Goal: Find specific page/section: Find specific page/section

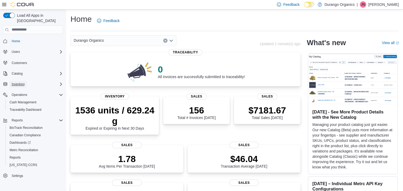
click at [25, 81] on button "Inventory" at bounding box center [18, 84] width 17 height 6
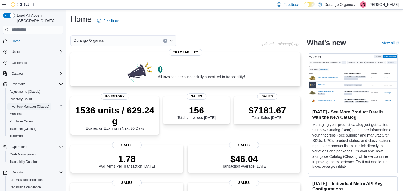
click at [25, 103] on span "Inventory Manager (Classic)" at bounding box center [30, 106] width 40 height 6
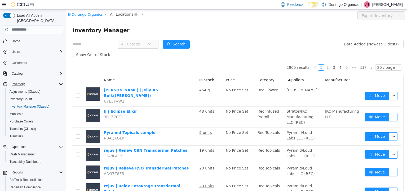
click at [116, 14] on span "All Locations" at bounding box center [121, 14] width 23 height 6
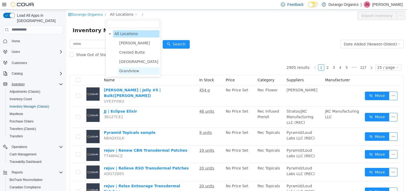
click at [129, 72] on span "Grandview" at bounding box center [129, 70] width 20 height 4
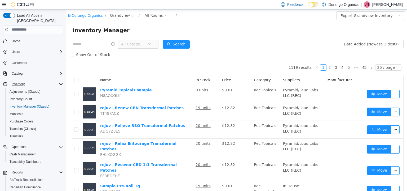
click at [139, 44] on span "All Categories" at bounding box center [133, 43] width 24 height 5
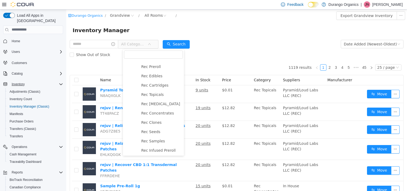
scroll to position [234, 0]
click at [170, 131] on span "Rec Infused Preroll" at bounding box center [158, 131] width 34 height 4
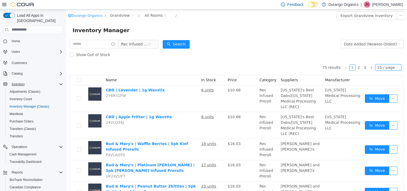
click at [380, 67] on div "25 / page" at bounding box center [386, 67] width 17 height 6
click at [384, 102] on li "50 / page" at bounding box center [386, 101] width 26 height 8
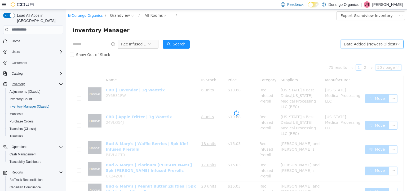
click at [366, 43] on div "Date Added (Newest-Oldest)" at bounding box center [370, 44] width 53 height 8
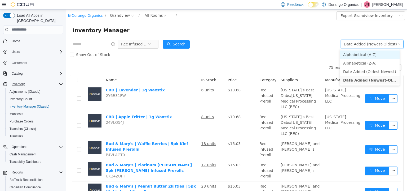
click at [363, 55] on li "Alphabetical (A-Z)" at bounding box center [370, 54] width 60 height 8
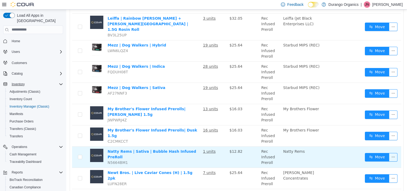
scroll to position [984, 0]
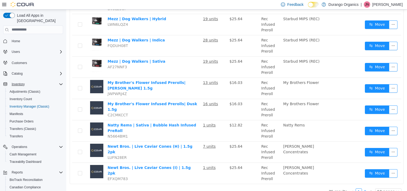
click at [363, 188] on link "2" at bounding box center [365, 191] width 6 height 6
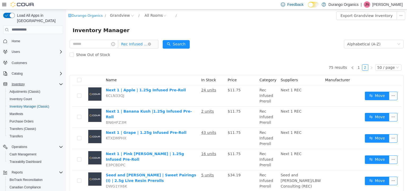
click at [142, 45] on span "Rec Infused Preroll" at bounding box center [134, 44] width 27 height 8
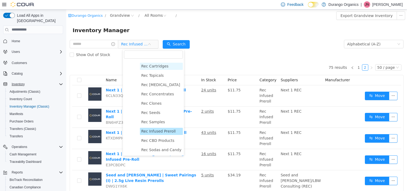
click at [156, 65] on span "Rec Cartridges" at bounding box center [154, 66] width 27 height 4
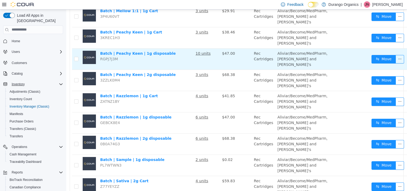
scroll to position [795, 0]
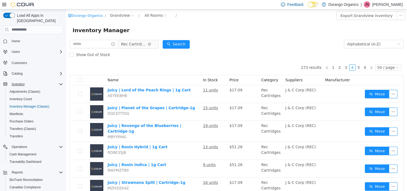
click at [134, 43] on span "Rec Cartridges" at bounding box center [134, 44] width 27 height 8
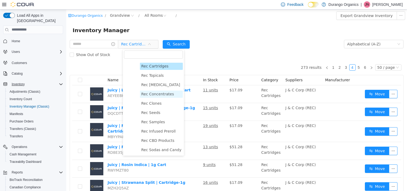
click at [162, 91] on span "Rec Concentrates" at bounding box center [157, 93] width 33 height 4
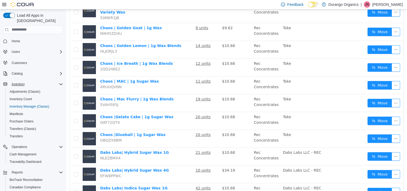
scroll to position [992, 0]
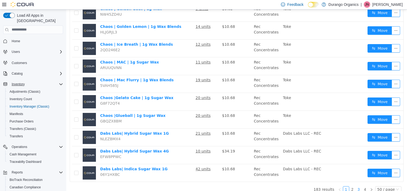
click at [357, 186] on link "3" at bounding box center [359, 189] width 6 height 6
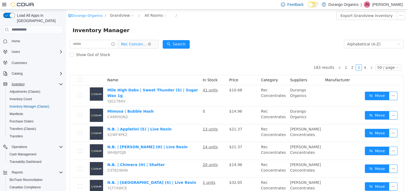
click at [134, 45] on span "Rec Concentrates" at bounding box center [134, 44] width 27 height 8
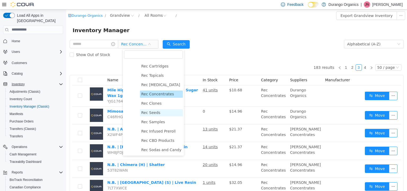
scroll to position [181, 0]
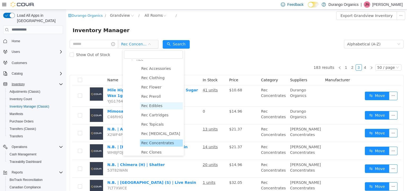
click at [154, 107] on span "Rec Edibles" at bounding box center [151, 105] width 21 height 4
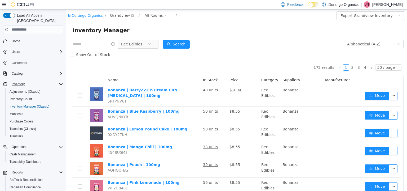
click at [113, 17] on span "Grandview" at bounding box center [120, 15] width 20 height 6
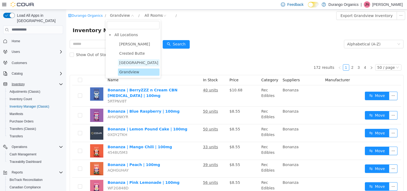
click at [126, 61] on span "Durango" at bounding box center [138, 62] width 39 height 4
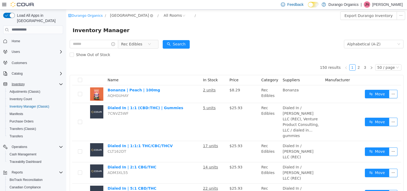
click at [117, 17] on span "Durango" at bounding box center [129, 15] width 39 height 6
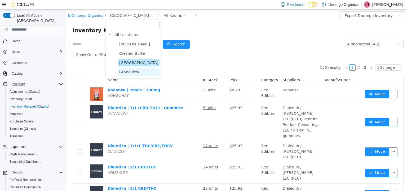
click at [126, 71] on span "Grandview" at bounding box center [129, 71] width 20 height 4
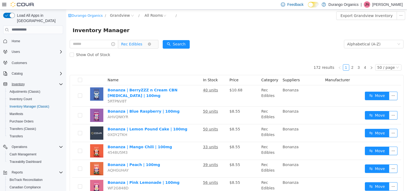
click at [139, 43] on span "Rec Edibles" at bounding box center [131, 44] width 21 height 8
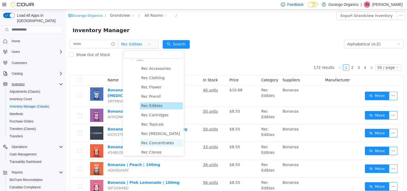
click at [158, 144] on span "Rec Concentrates" at bounding box center [157, 142] width 33 height 4
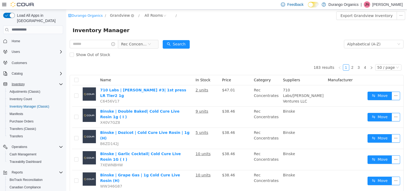
click at [116, 17] on span "Grandview" at bounding box center [120, 15] width 20 height 6
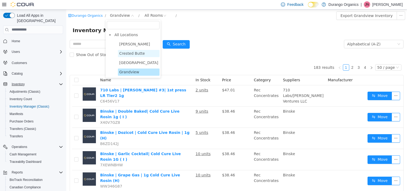
click at [131, 53] on span "Crested Butte" at bounding box center [132, 53] width 26 height 4
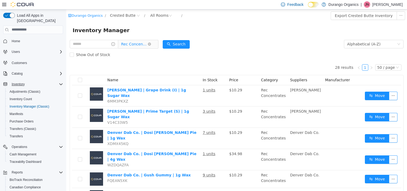
click at [135, 44] on span "Rec Concentrates" at bounding box center [134, 44] width 27 height 8
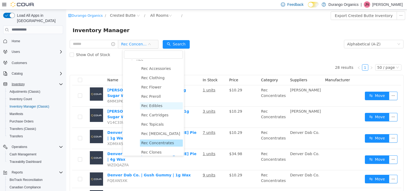
click at [154, 107] on span "Rec Edibles" at bounding box center [151, 105] width 21 height 4
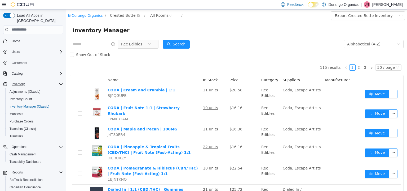
click at [120, 15] on span "Crested Butte" at bounding box center [123, 15] width 26 height 6
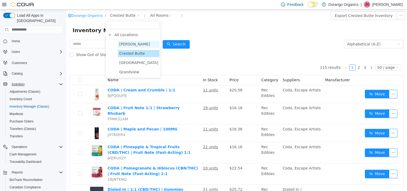
click at [128, 44] on span "Cortez" at bounding box center [134, 44] width 31 height 4
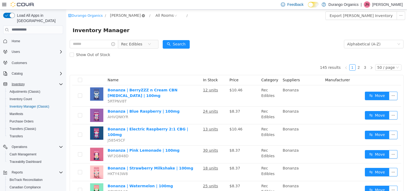
click at [142, 15] on icon "icon: close-circle" at bounding box center [143, 15] width 3 height 3
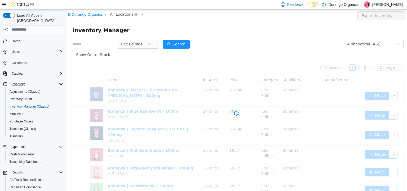
click at [120, 15] on span "All Locations" at bounding box center [121, 14] width 23 height 6
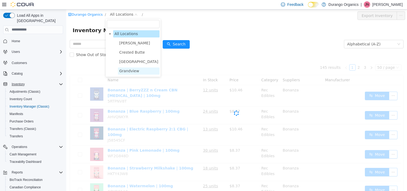
click at [131, 69] on span "Grandview" at bounding box center [129, 70] width 20 height 4
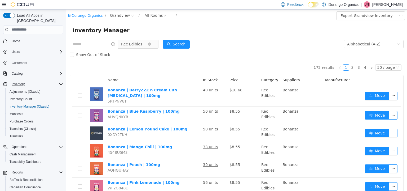
click at [148, 46] on span "Rec Edibles" at bounding box center [134, 44] width 27 height 8
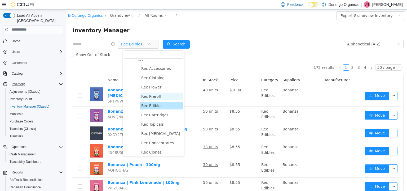
click at [151, 98] on span "Rec Preroll" at bounding box center [151, 96] width 20 height 4
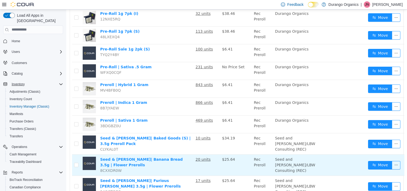
scroll to position [795, 0]
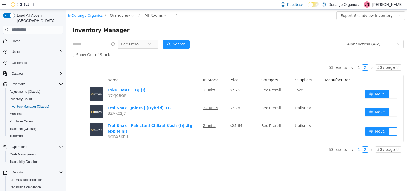
click at [362, 146] on link "1" at bounding box center [359, 149] width 6 height 6
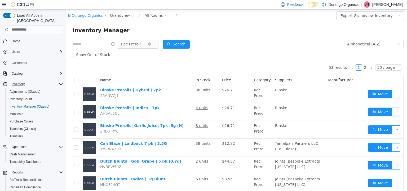
click at [141, 46] on span "Rec Preroll" at bounding box center [131, 44] width 20 height 8
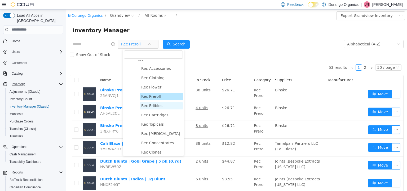
click at [154, 107] on span "Rec Edibles" at bounding box center [151, 105] width 21 height 4
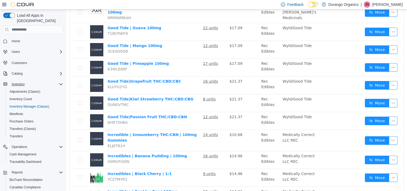
scroll to position [809, 0]
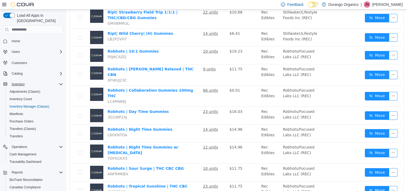
scroll to position [14, 0]
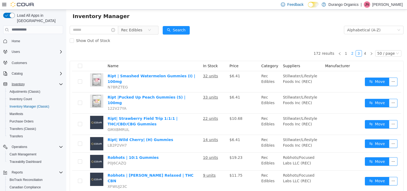
click at [351, 52] on link "2" at bounding box center [353, 53] width 6 height 6
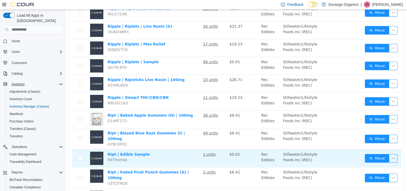
scroll to position [802, 0]
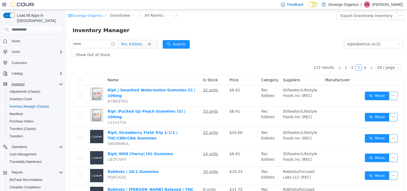
click at [138, 42] on span "Rec Edibles" at bounding box center [131, 44] width 21 height 8
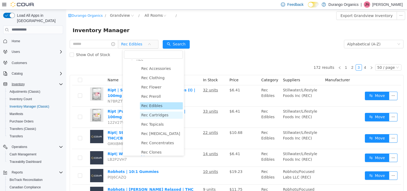
click at [161, 117] on span "Rec Cartridges" at bounding box center [154, 114] width 27 height 4
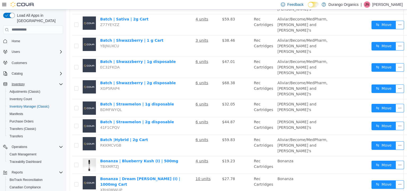
scroll to position [795, 0]
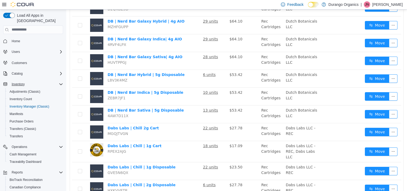
scroll to position [795, 0]
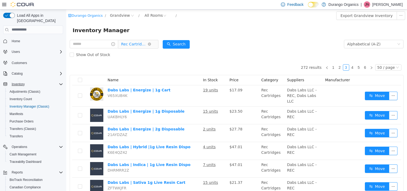
click at [145, 43] on span "Rec Cartridges" at bounding box center [134, 44] width 27 height 8
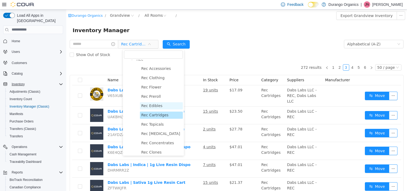
click at [154, 106] on span "Rec Edibles" at bounding box center [151, 105] width 21 height 4
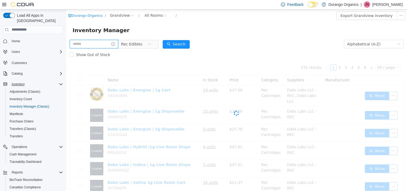
click at [101, 43] on input "text" at bounding box center [94, 44] width 49 height 8
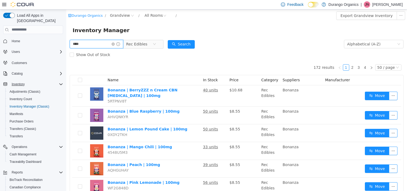
type input "****"
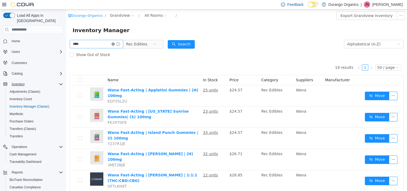
click at [115, 42] on icon "icon: close-circle" at bounding box center [113, 43] width 3 height 3
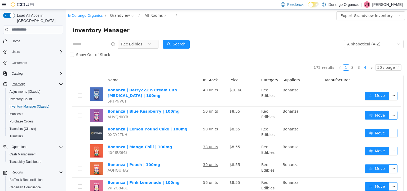
click at [365, 66] on link "4" at bounding box center [365, 67] width 6 height 6
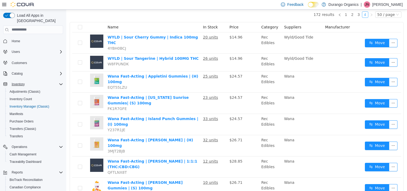
scroll to position [18, 0]
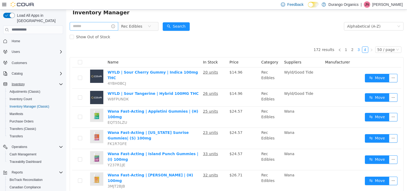
click at [356, 49] on link "3" at bounding box center [359, 49] width 6 height 6
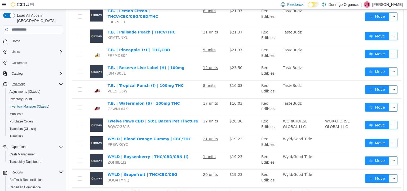
scroll to position [819, 0]
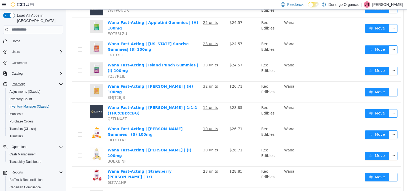
scroll to position [18, 0]
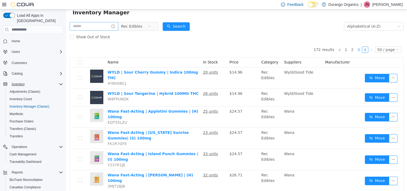
click at [357, 50] on link "3" at bounding box center [359, 49] width 6 height 6
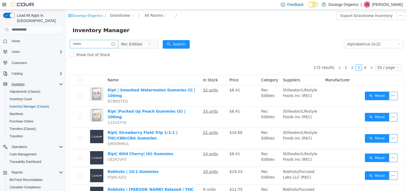
click at [350, 64] on link "2" at bounding box center [353, 67] width 6 height 6
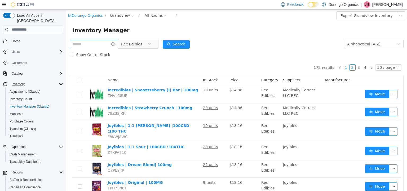
click at [344, 68] on link "1" at bounding box center [346, 67] width 6 height 6
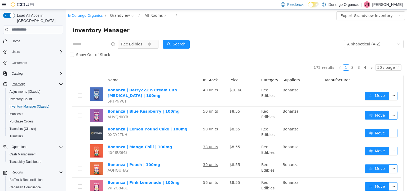
click at [138, 44] on span "Rec Edibles" at bounding box center [131, 44] width 21 height 8
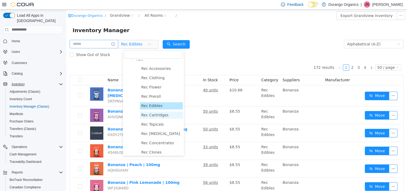
click at [157, 117] on span "Rec Cartridges" at bounding box center [154, 114] width 27 height 4
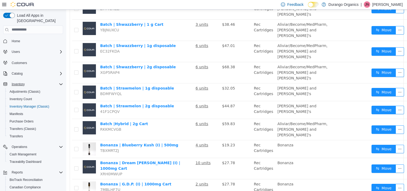
scroll to position [795, 0]
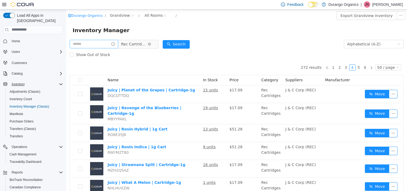
click at [124, 43] on span "Rec Cartridges" at bounding box center [136, 44] width 36 height 8
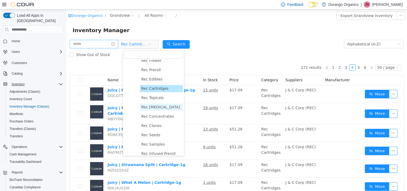
scroll to position [234, 0]
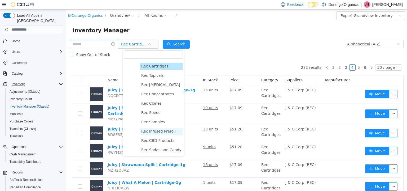
click at [163, 130] on span "Rec Infused Preroll" at bounding box center [158, 131] width 34 height 4
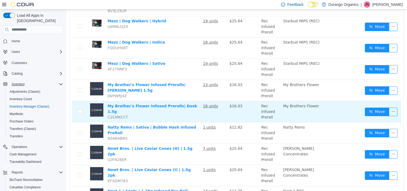
scroll to position [984, 0]
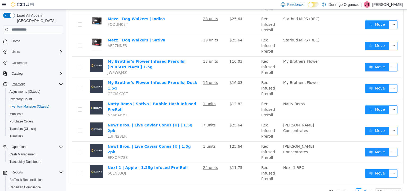
click at [363, 188] on link "2" at bounding box center [365, 191] width 6 height 6
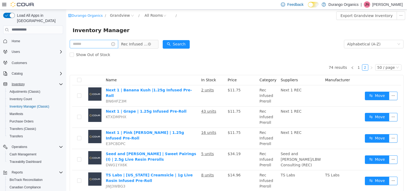
click at [138, 43] on span "Rec Infused Preroll" at bounding box center [134, 44] width 27 height 8
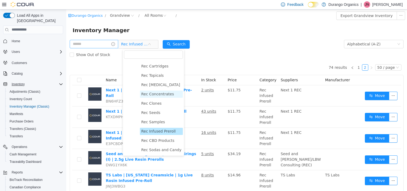
click at [157, 93] on span "Rec Concentrates" at bounding box center [157, 93] width 33 height 4
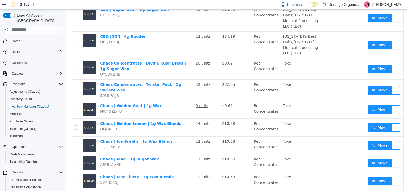
scroll to position [886, 0]
